Goal: Information Seeking & Learning: Find specific fact

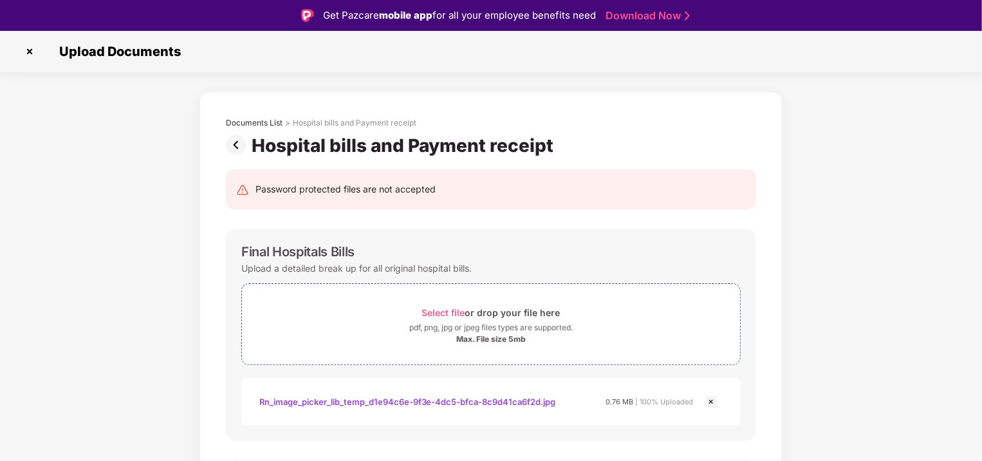
scroll to position [340, 0]
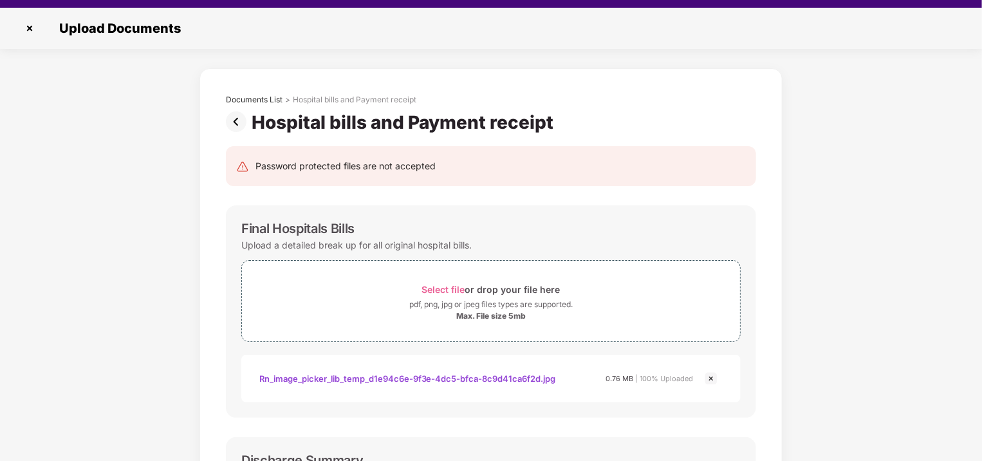
scroll to position [31, 0]
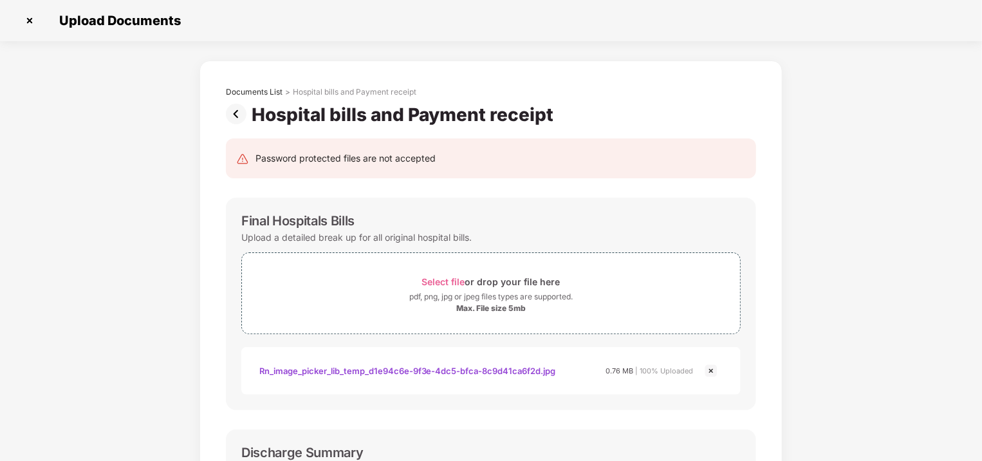
click at [27, 20] on img at bounding box center [29, 20] width 21 height 21
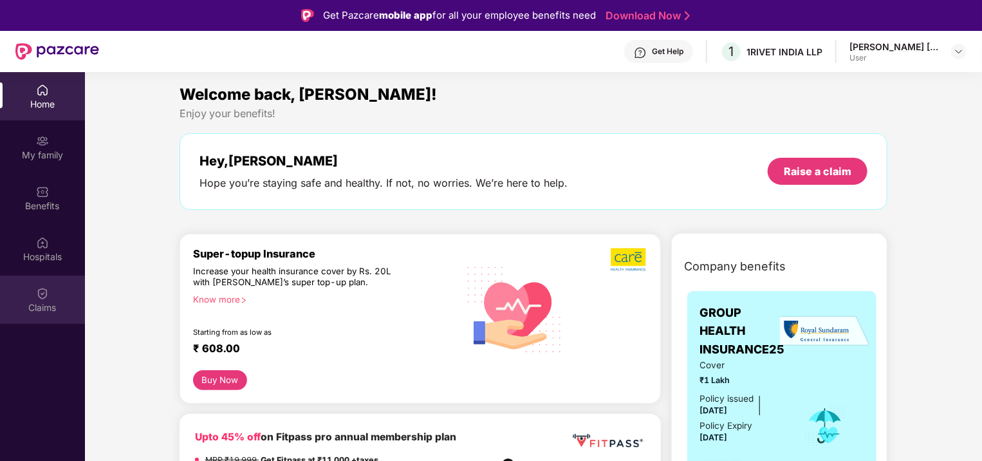
click at [46, 284] on div "Claims" at bounding box center [42, 300] width 85 height 48
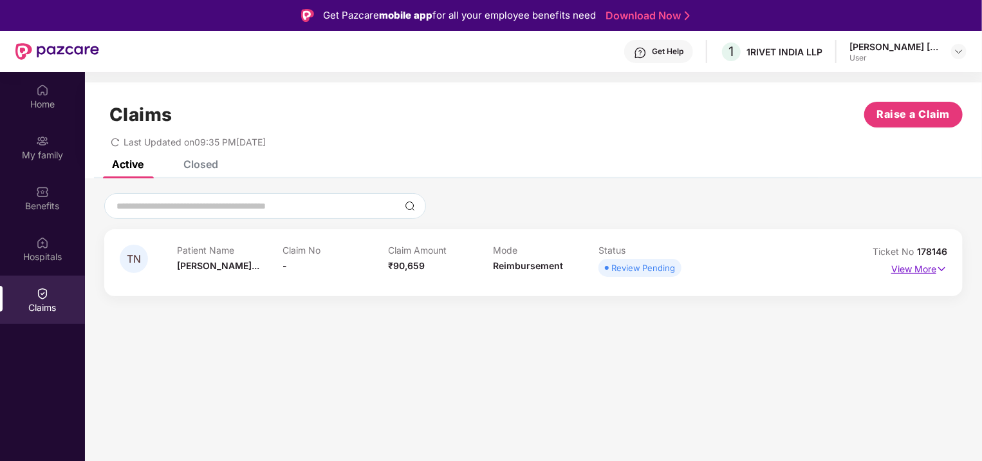
click at [916, 268] on p "View More" at bounding box center [920, 267] width 56 height 17
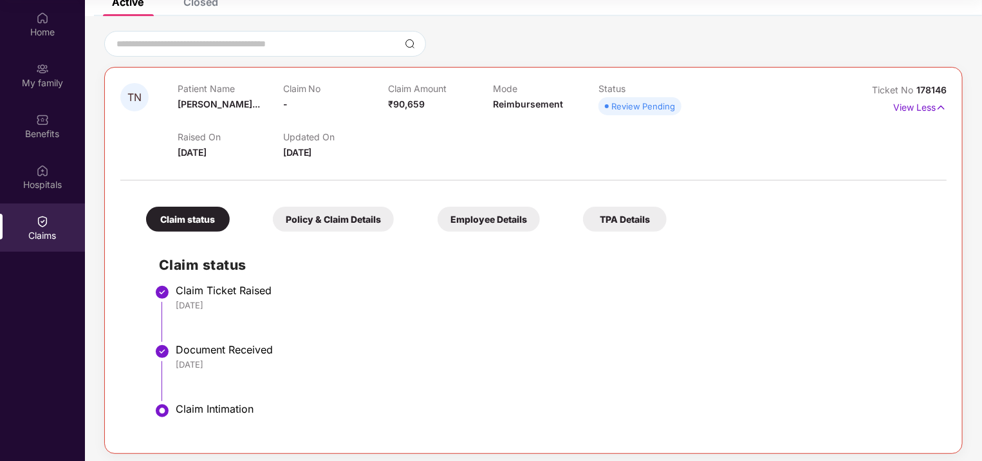
scroll to position [95, 0]
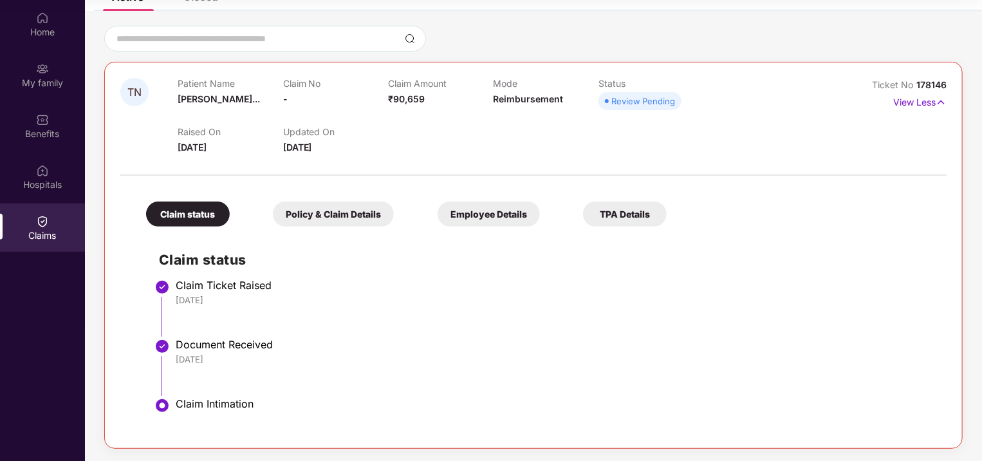
click at [347, 211] on div "Policy & Claim Details" at bounding box center [333, 213] width 121 height 25
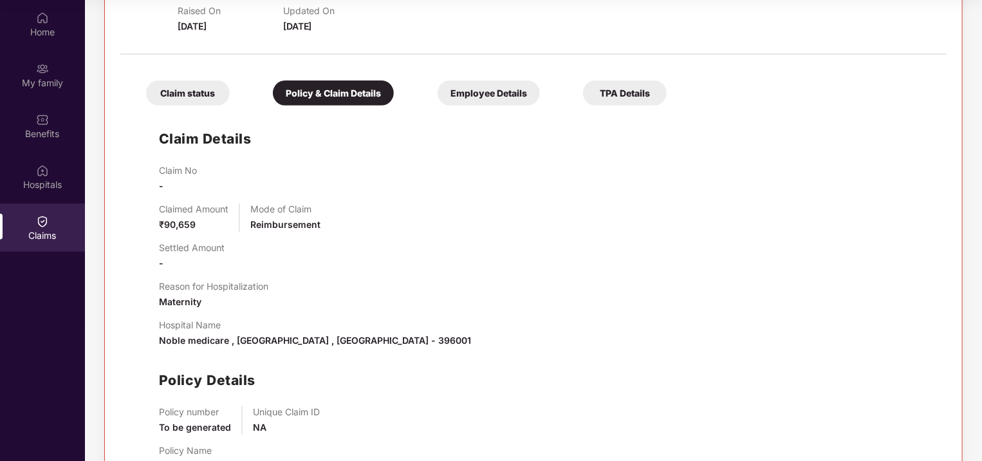
scroll to position [191, 0]
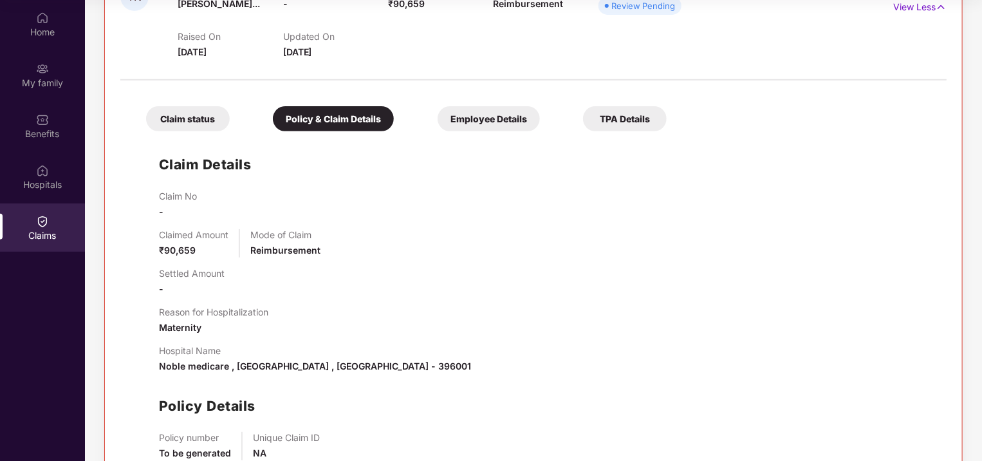
click at [484, 113] on div "Employee Details" at bounding box center [489, 118] width 102 height 25
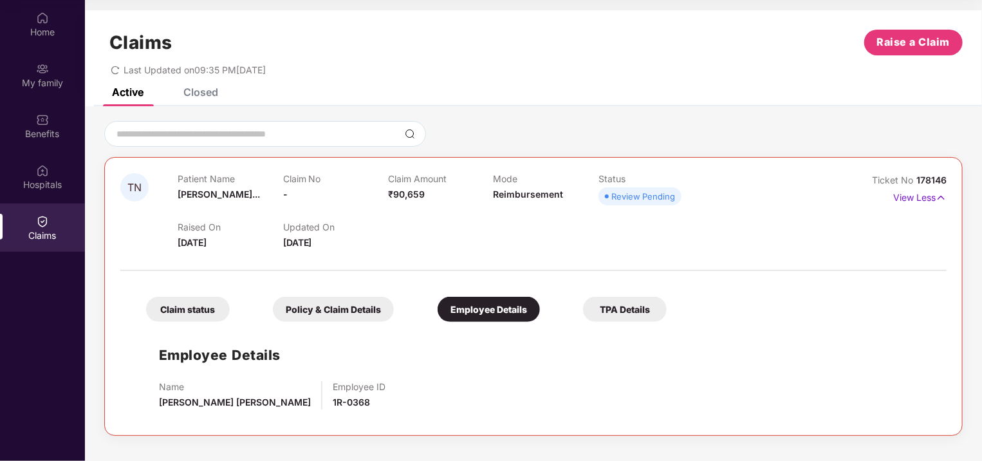
click at [608, 312] on div "TPA Details" at bounding box center [625, 309] width 84 height 25
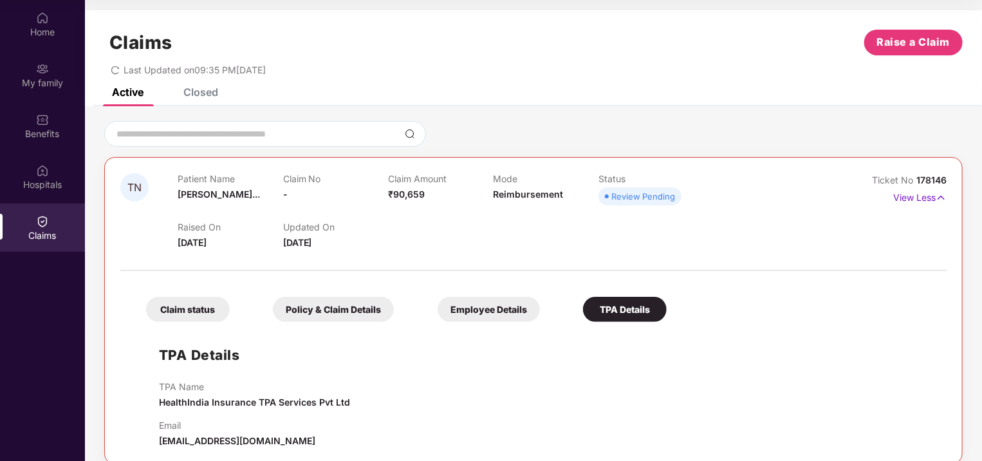
scroll to position [15, 0]
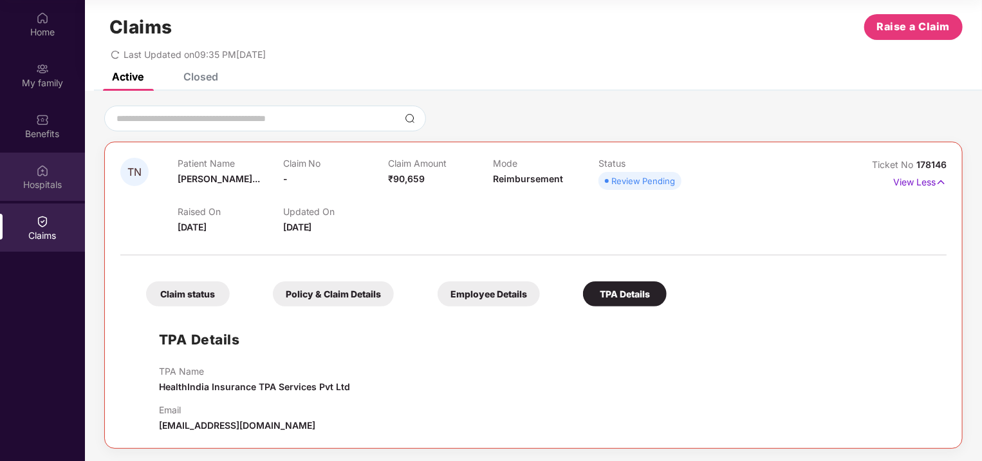
click at [41, 170] on img at bounding box center [42, 170] width 13 height 13
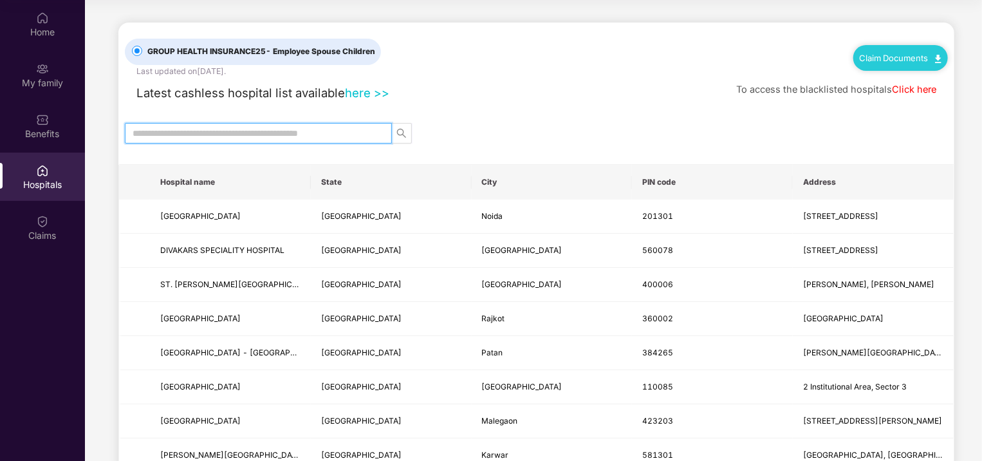
click at [168, 133] on input "text" at bounding box center [253, 133] width 241 height 14
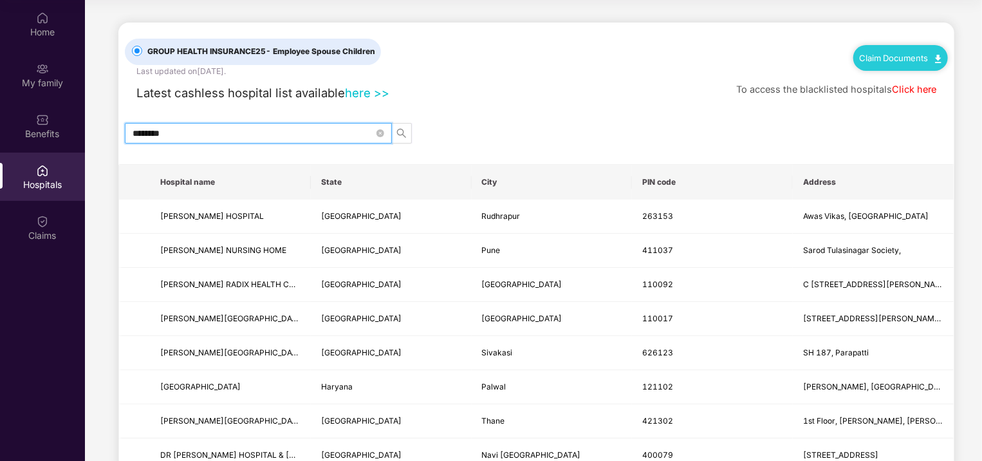
type input "********"
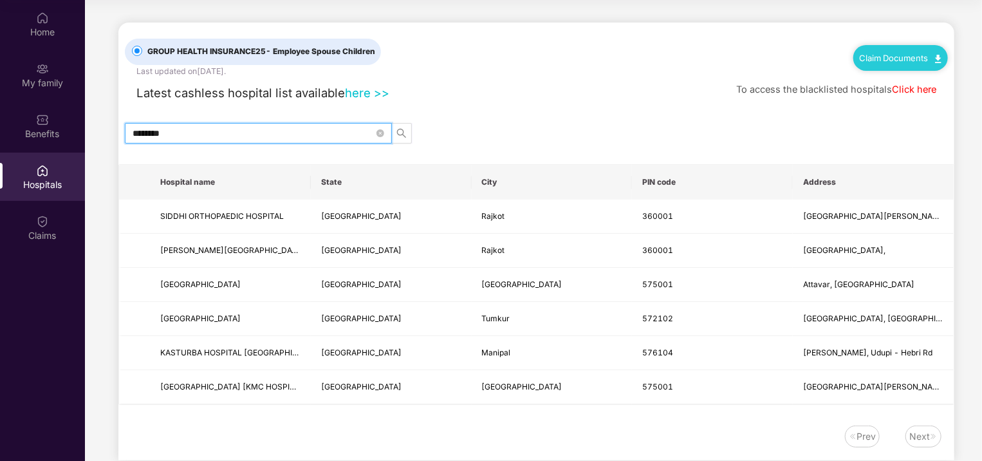
click at [168, 133] on input "********" at bounding box center [253, 133] width 241 height 14
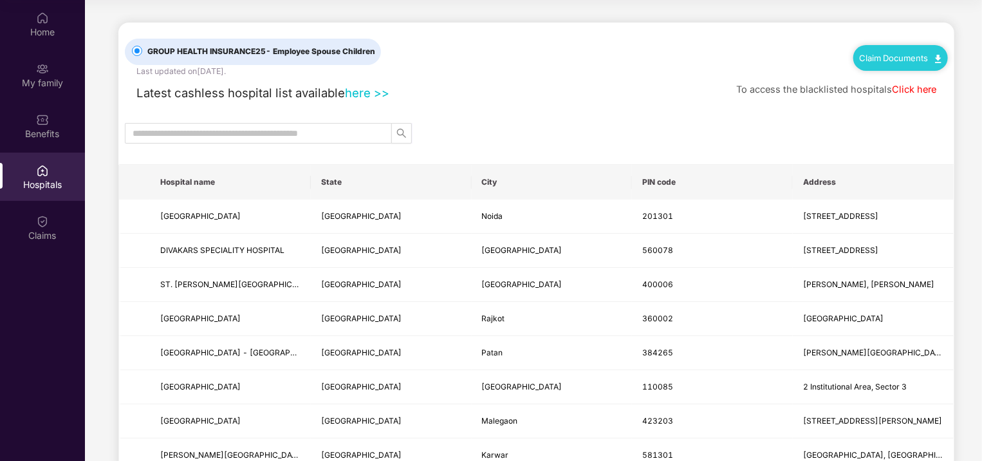
click at [363, 91] on link "here >>" at bounding box center [367, 93] width 44 height 14
click at [205, 138] on input "text" at bounding box center [253, 133] width 241 height 14
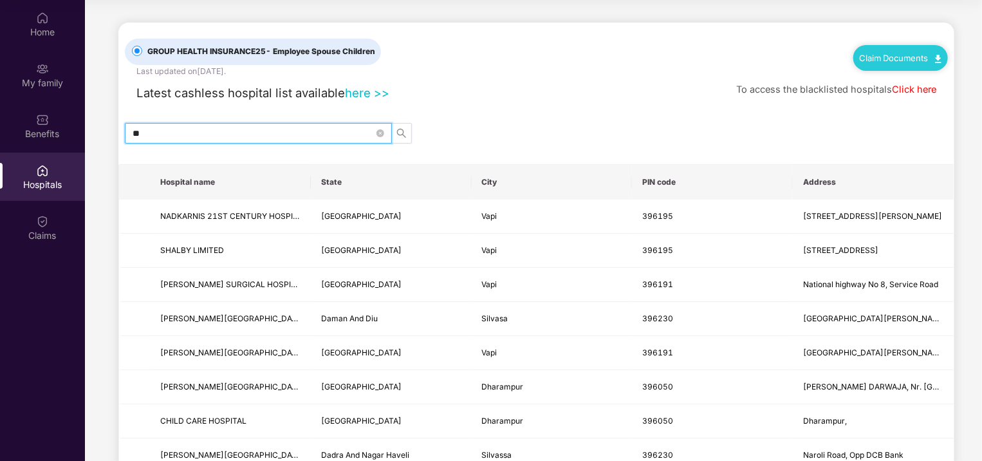
type input "*"
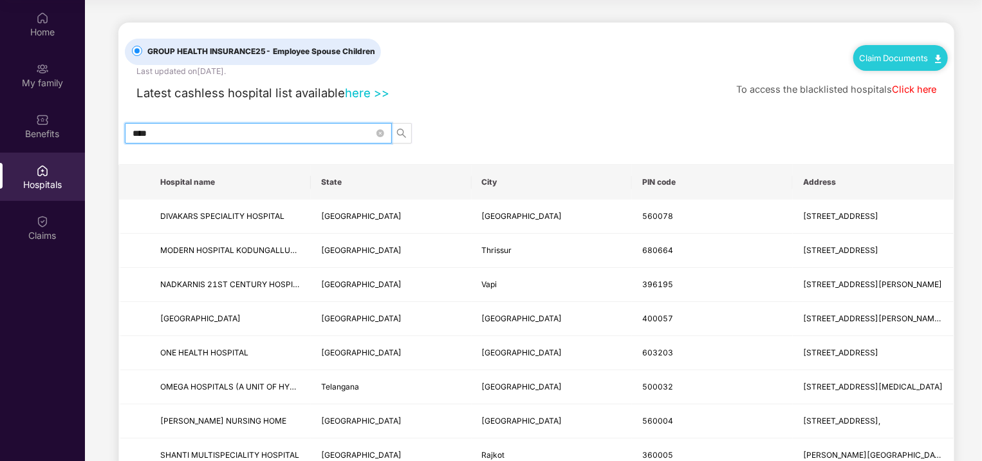
type input "****"
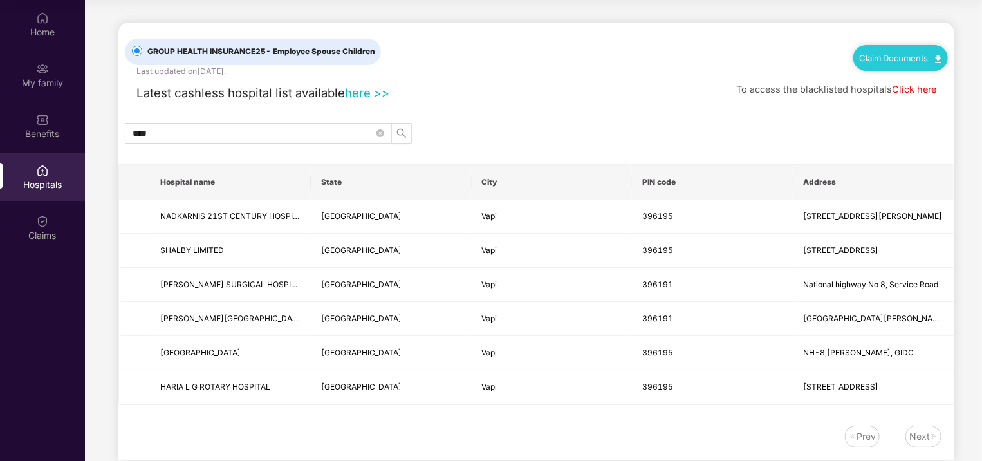
click at [355, 90] on link "here >>" at bounding box center [367, 93] width 44 height 14
